Goal: Transaction & Acquisition: Download file/media

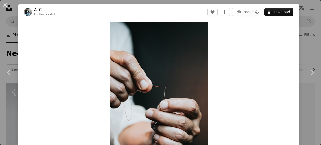
scroll to position [275, 0]
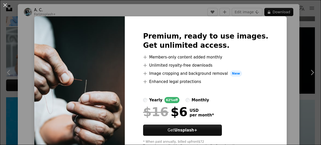
click at [295, 66] on div "An X shape Premium, ready to use images. Get unlimited access. A plus sign Memb…" at bounding box center [160, 72] width 321 height 145
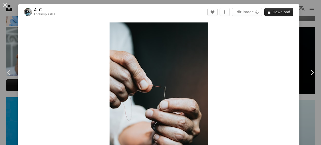
click at [273, 13] on button "A lock Download" at bounding box center [279, 12] width 29 height 8
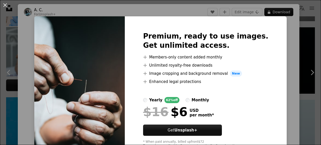
click at [278, 40] on div "An X shape Premium, ready to use images. Get unlimited access. A plus sign Memb…" at bounding box center [160, 72] width 321 height 145
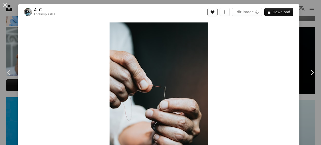
click at [215, 13] on icon "Like" at bounding box center [213, 11] width 4 height 3
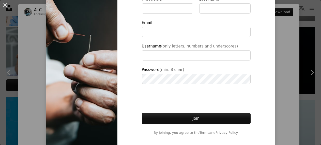
scroll to position [69, 0]
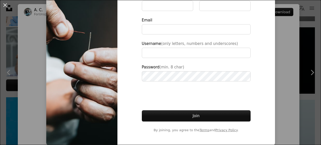
type input "**********"
click at [277, 49] on div "An X shape Join Unsplash Already have an account? Login First name Last name Em…" at bounding box center [160, 72] width 321 height 145
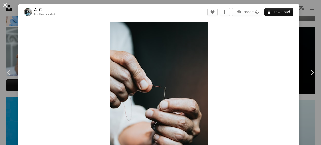
click at [6, 6] on button "An X shape" at bounding box center [5, 5] width 6 height 6
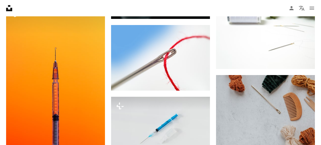
scroll to position [440, 0]
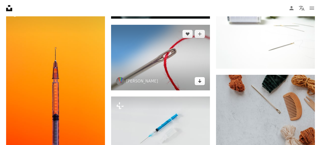
click at [199, 82] on icon "Arrow pointing down" at bounding box center [200, 81] width 4 height 6
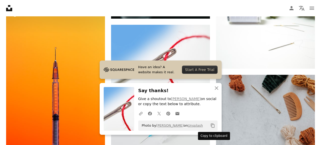
click at [213, 124] on icon "Copy content" at bounding box center [213, 125] width 5 height 5
click at [216, 86] on icon "An X shape" at bounding box center [217, 88] width 6 height 6
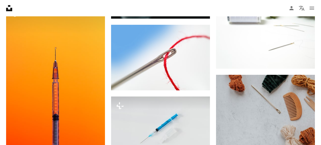
click at [216, 86] on div "Plus sign for Unsplash+ A heart A plus sign [PERSON_NAME] For Unsplash+ A lock …" at bounding box center [160, 15] width 309 height 745
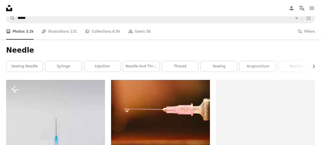
scroll to position [0, 0]
